Goal: Task Accomplishment & Management: Manage account settings

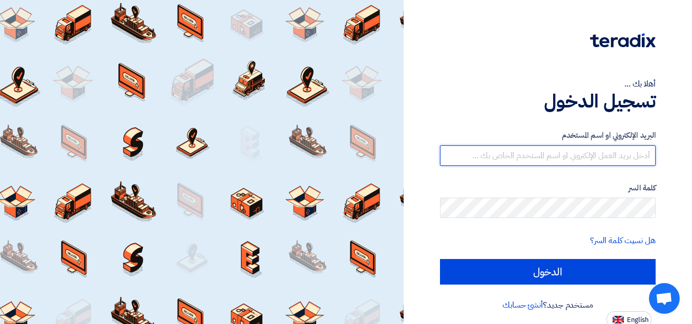
click at [520, 159] on input "text" at bounding box center [548, 155] width 216 height 20
type input "[EMAIL_ADDRESS][DOMAIN_NAME]"
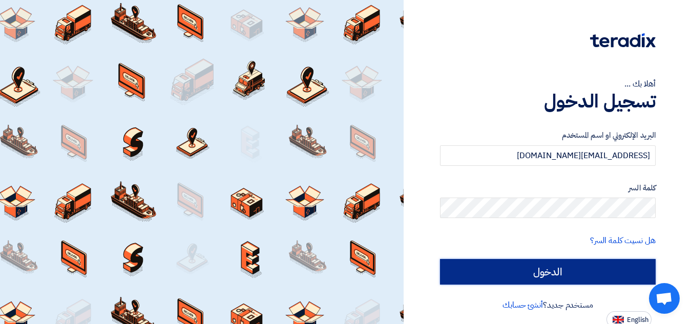
click at [541, 271] on input "الدخول" at bounding box center [548, 272] width 216 height 26
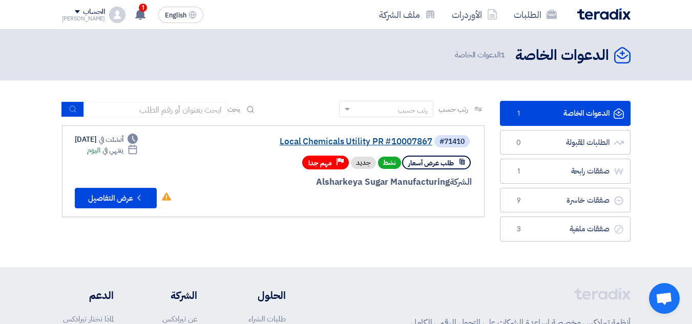
click at [387, 139] on link "Local Chemicals Utility PR #10007867" at bounding box center [329, 141] width 205 height 9
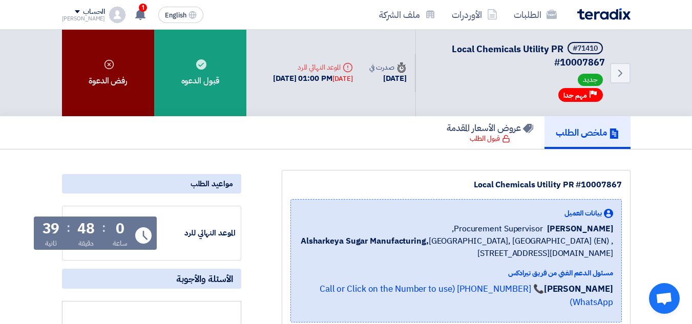
click at [100, 62] on div "رفض الدعوة" at bounding box center [108, 73] width 92 height 87
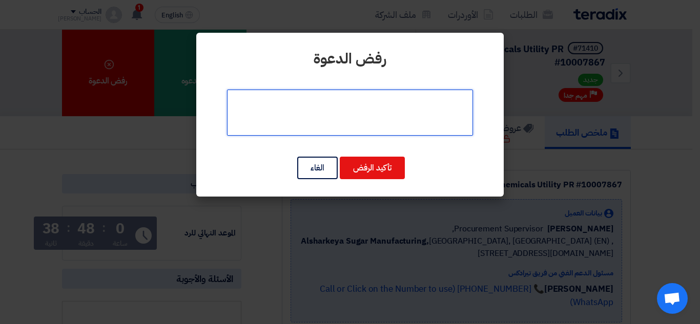
click at [391, 127] on textarea at bounding box center [350, 113] width 246 height 46
type textarea "y"
type textarea "غير متوفرين"
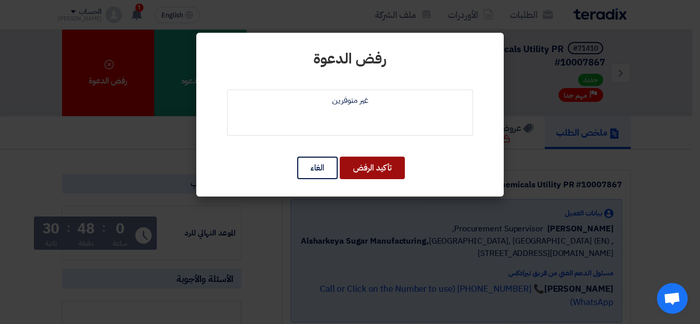
click at [384, 167] on button "تأكيد الرفض" at bounding box center [372, 168] width 65 height 23
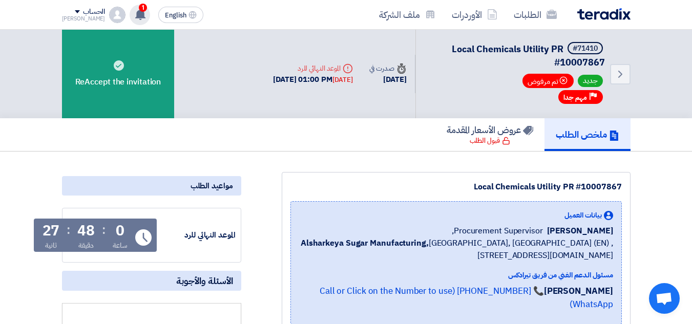
click at [135, 14] on use at bounding box center [140, 14] width 10 height 11
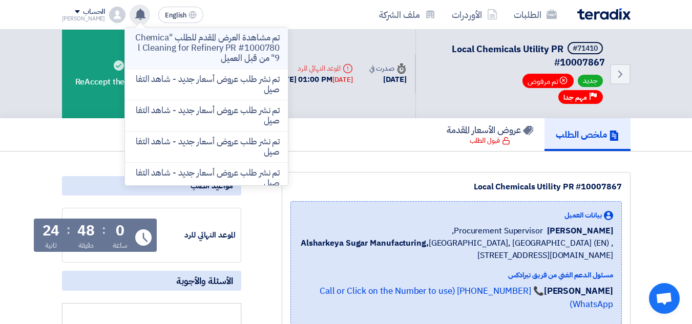
click at [200, 63] on p "تم مشاهدة العرض المقدم للطلب "Chemical Cleaning for Refinery PR #10007809" من ق…" at bounding box center [206, 48] width 147 height 31
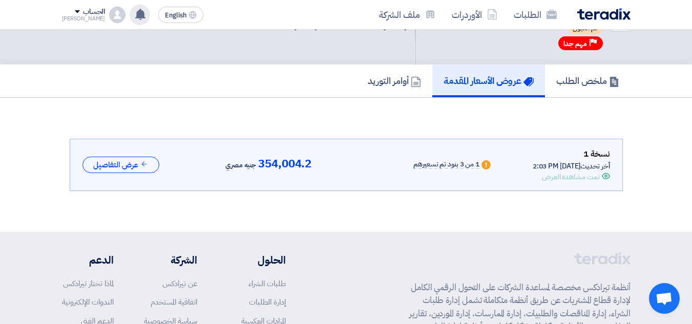
scroll to position [54, 0]
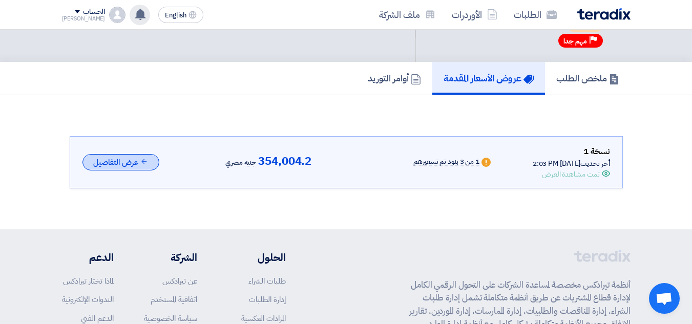
click at [143, 164] on icon at bounding box center [144, 162] width 8 height 8
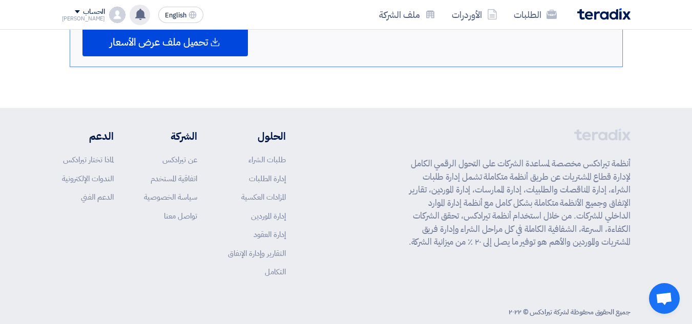
scroll to position [755, 0]
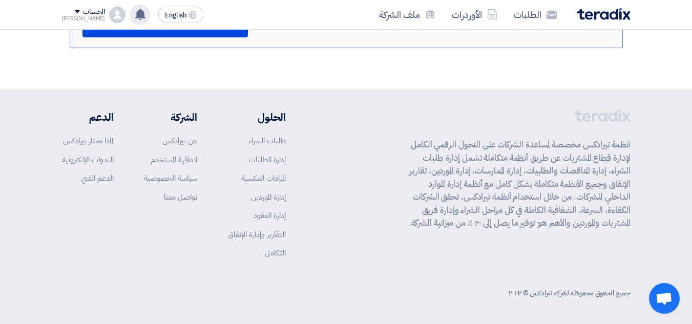
click at [594, 16] on img at bounding box center [603, 14] width 53 height 12
